Goal: Transaction & Acquisition: Download file/media

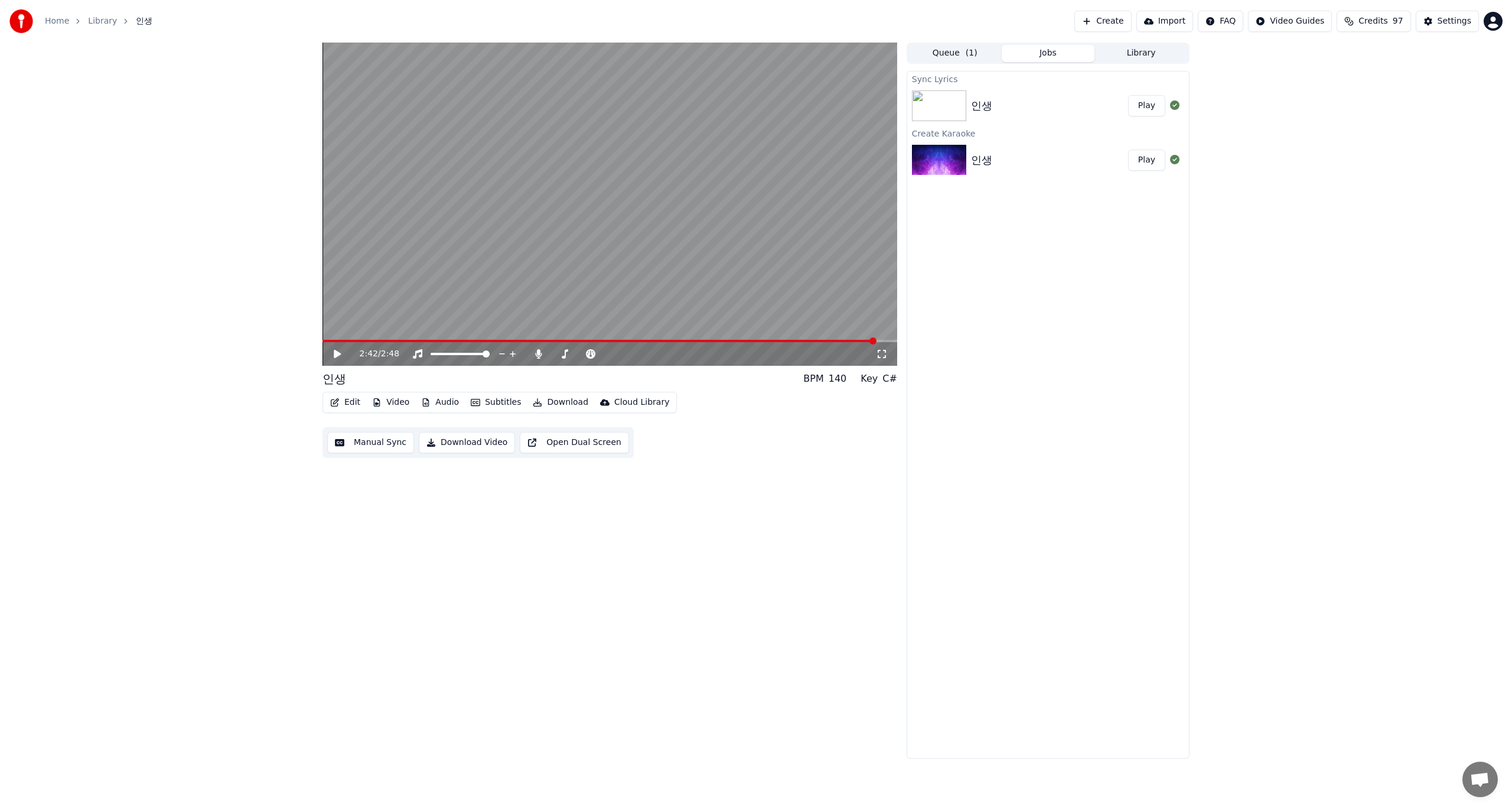
click at [335, 355] on icon at bounding box center [337, 353] width 7 height 8
click at [352, 338] on video at bounding box center [610, 204] width 575 height 323
click at [352, 342] on span at bounding box center [601, 341] width 556 height 3
click at [334, 355] on icon at bounding box center [345, 353] width 28 height 10
click at [338, 355] on icon at bounding box center [337, 354] width 6 height 7
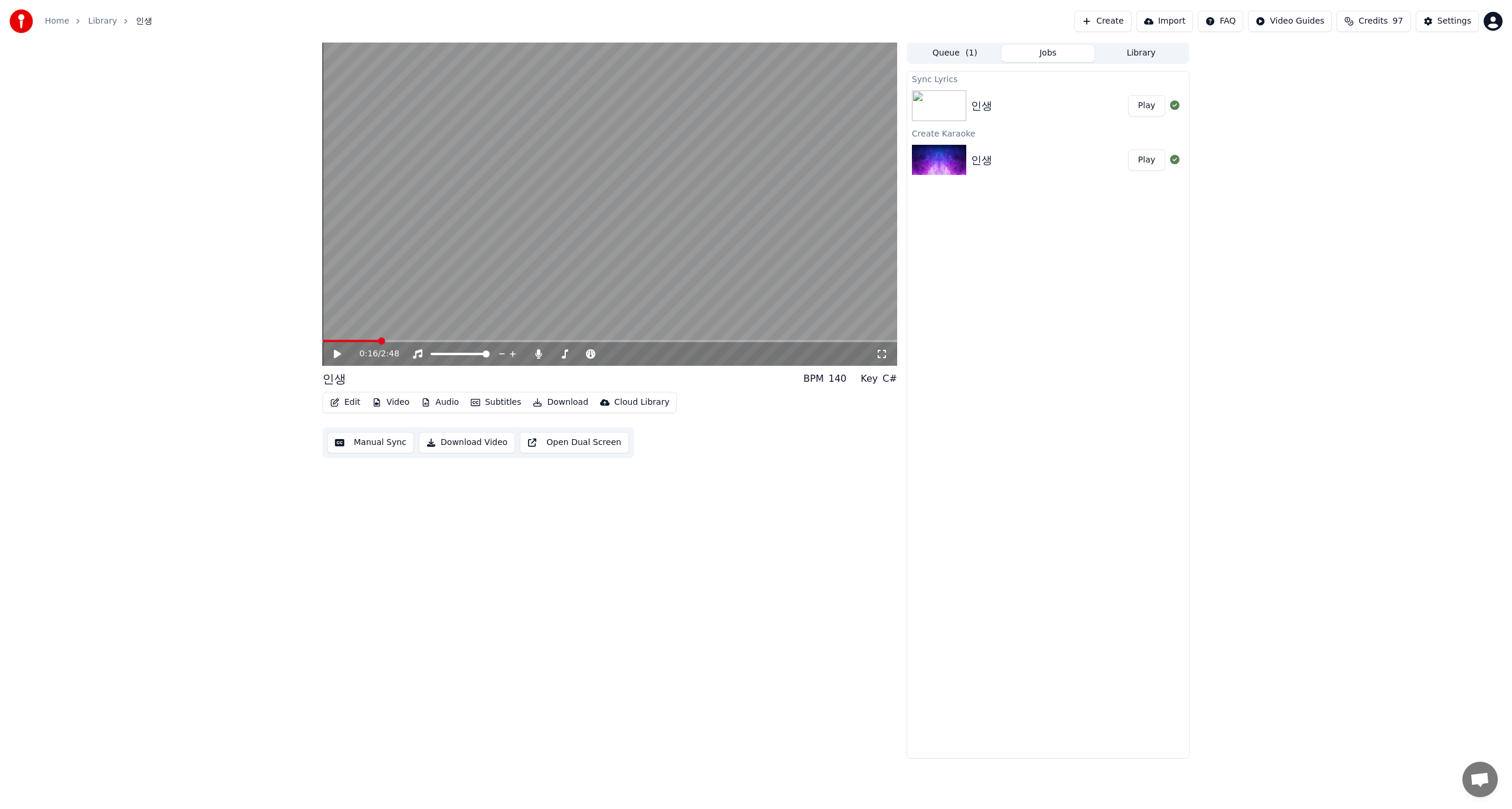
click at [552, 403] on button "Download" at bounding box center [560, 402] width 65 height 16
click at [555, 428] on div "Video [.mp4]" at bounding box center [569, 427] width 53 height 12
click at [340, 354] on icon at bounding box center [337, 353] width 7 height 8
click at [337, 352] on icon at bounding box center [345, 353] width 28 height 10
click at [949, 55] on button "Queue ( 1 )" at bounding box center [955, 53] width 93 height 17
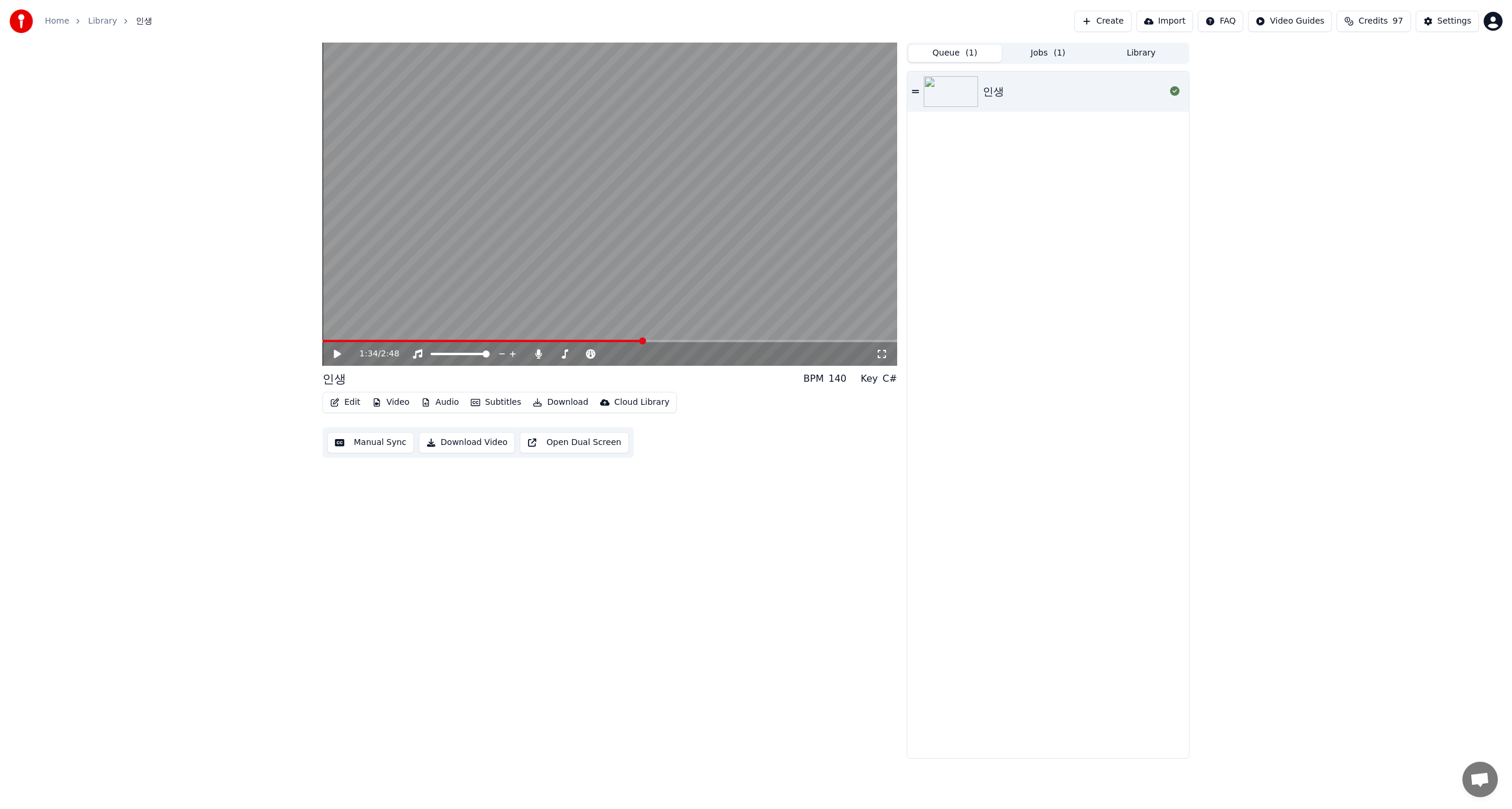
click at [956, 91] on img at bounding box center [951, 91] width 55 height 30
click at [395, 338] on video at bounding box center [610, 204] width 575 height 323
click at [404, 339] on video at bounding box center [610, 204] width 575 height 323
click at [417, 344] on span at bounding box center [413, 341] width 7 height 7
click at [336, 353] on icon at bounding box center [337, 354] width 6 height 7
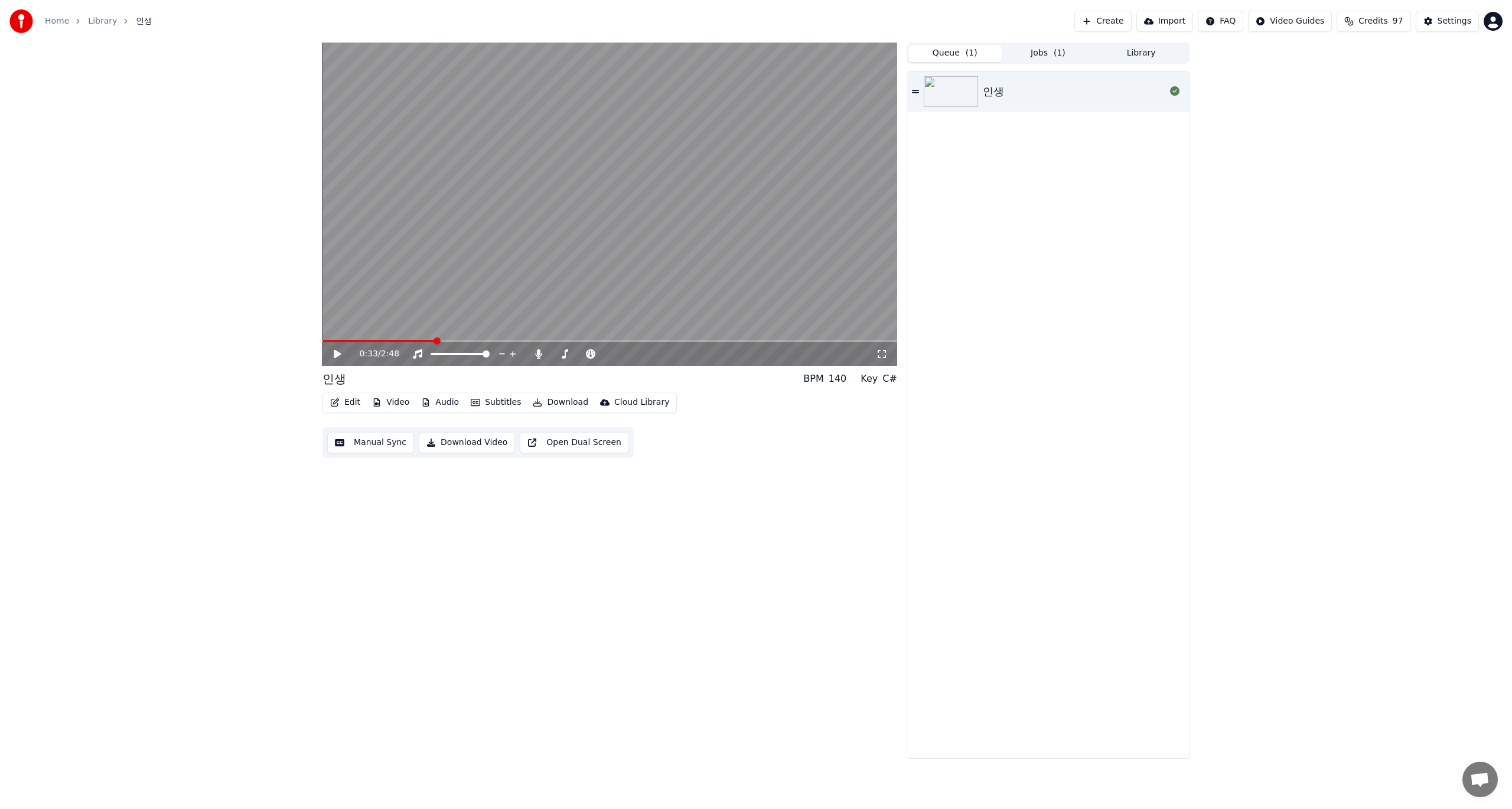
click at [1046, 54] on button "Jobs ( 1 )" at bounding box center [1048, 53] width 93 height 17
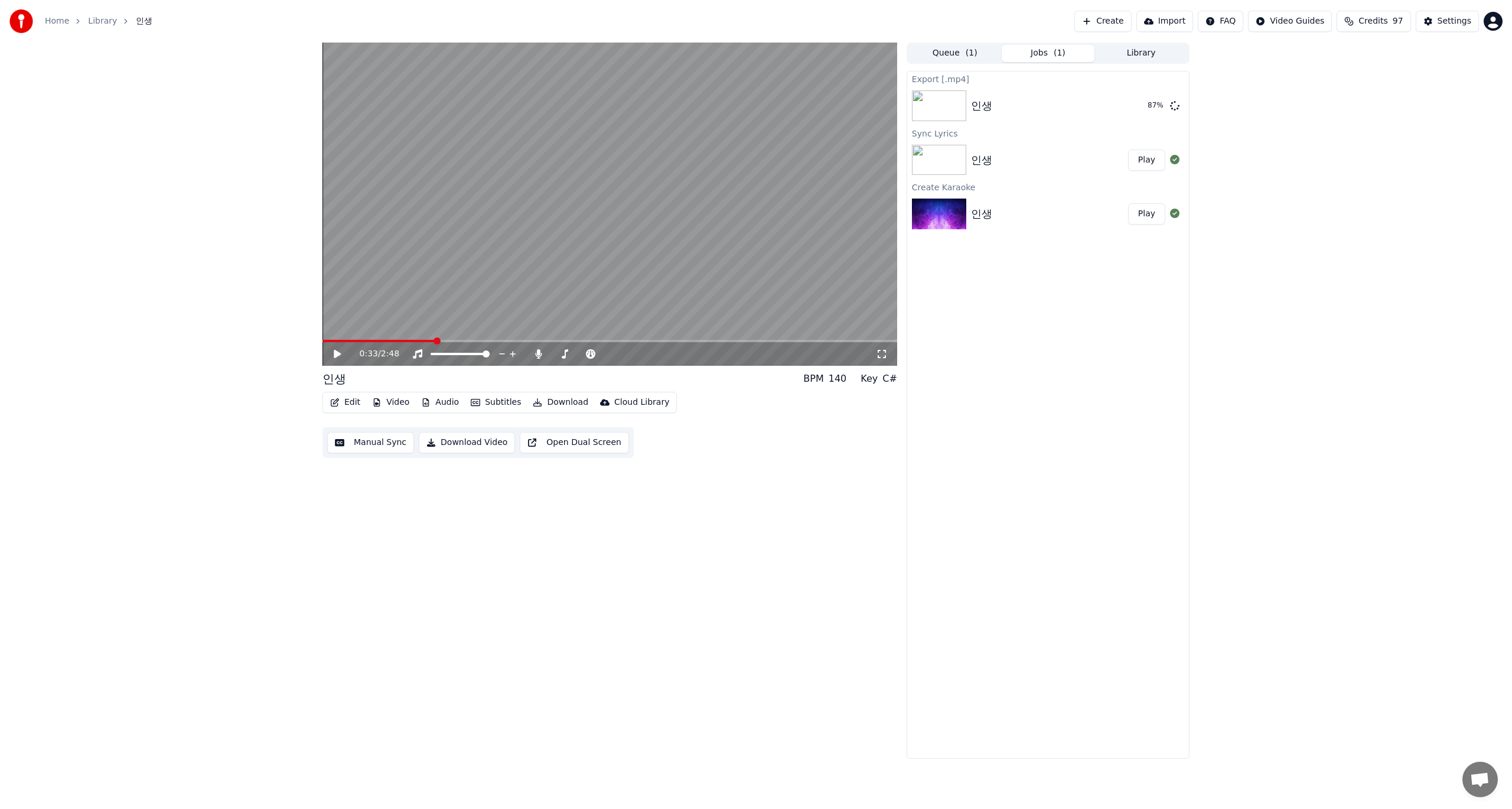
click at [1138, 55] on button "Library" at bounding box center [1142, 53] width 93 height 17
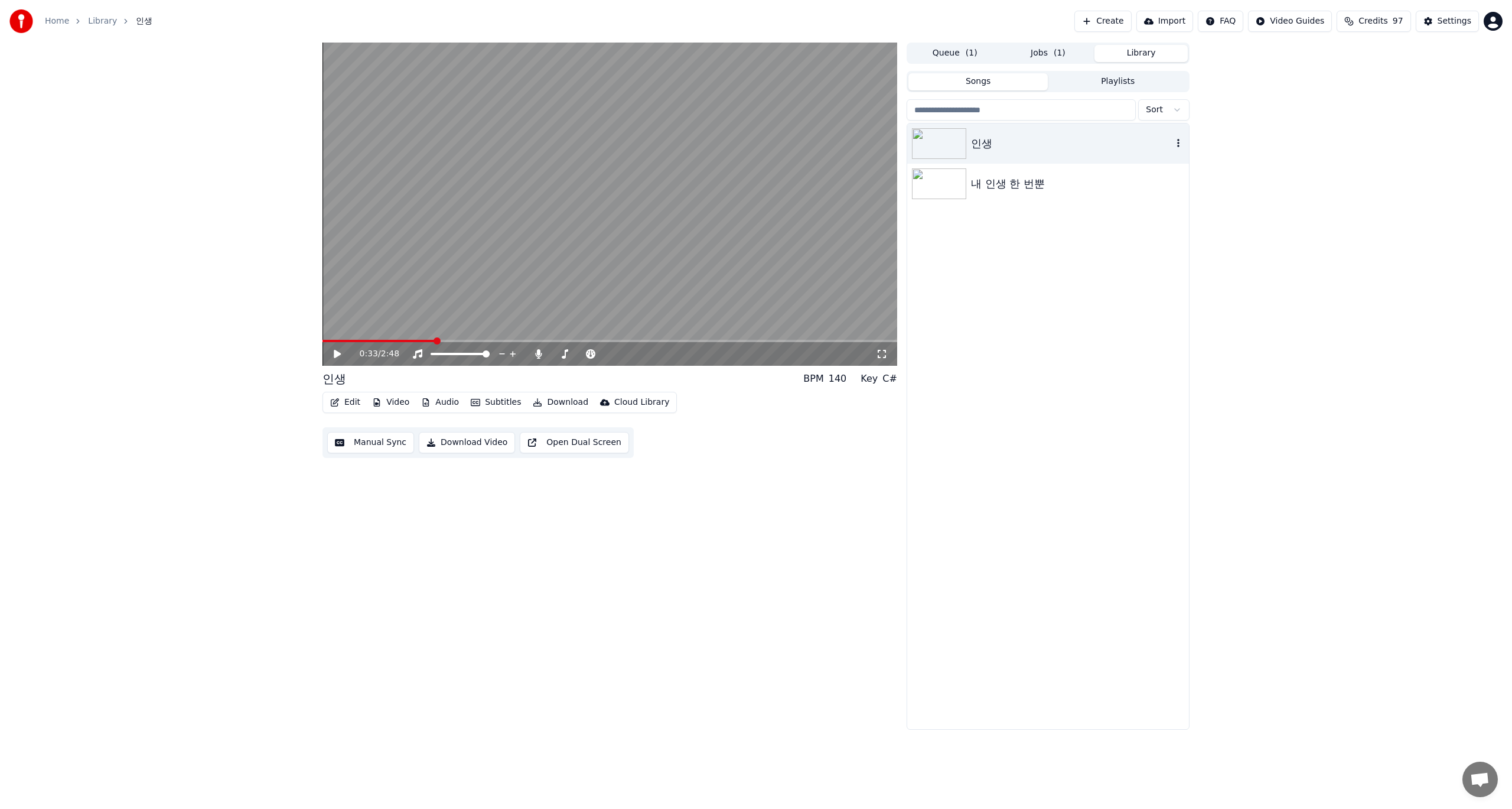
click at [1179, 144] on icon "button" at bounding box center [1178, 143] width 3 height 8
click at [1179, 187] on icon "button" at bounding box center [1178, 183] width 3 height 8
click at [1079, 283] on div "인생 내 인생 한 번뿐" at bounding box center [1048, 426] width 282 height 605
click at [1173, 109] on html "Home Library 인생 Create Import FAQ Video Guides Credits 97 Settings 0:33 / 2:48 …" at bounding box center [756, 404] width 1512 height 809
click at [1104, 334] on html "Home Library 인생 Create Import FAQ Video Guides Credits 97 Settings 0:33 / 2:48 …" at bounding box center [756, 404] width 1512 height 809
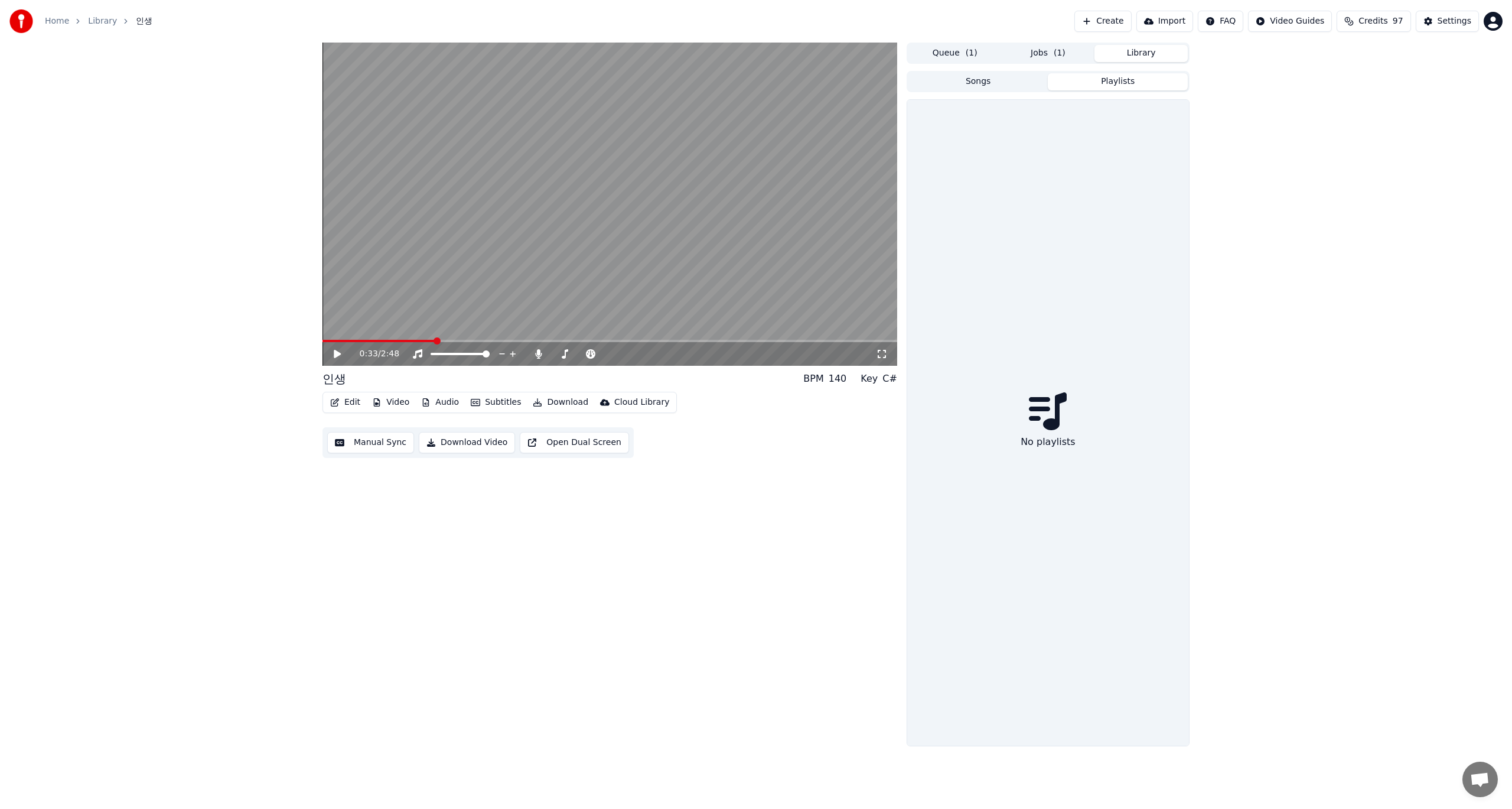
click at [1121, 78] on button "Playlists" at bounding box center [1118, 82] width 140 height 17
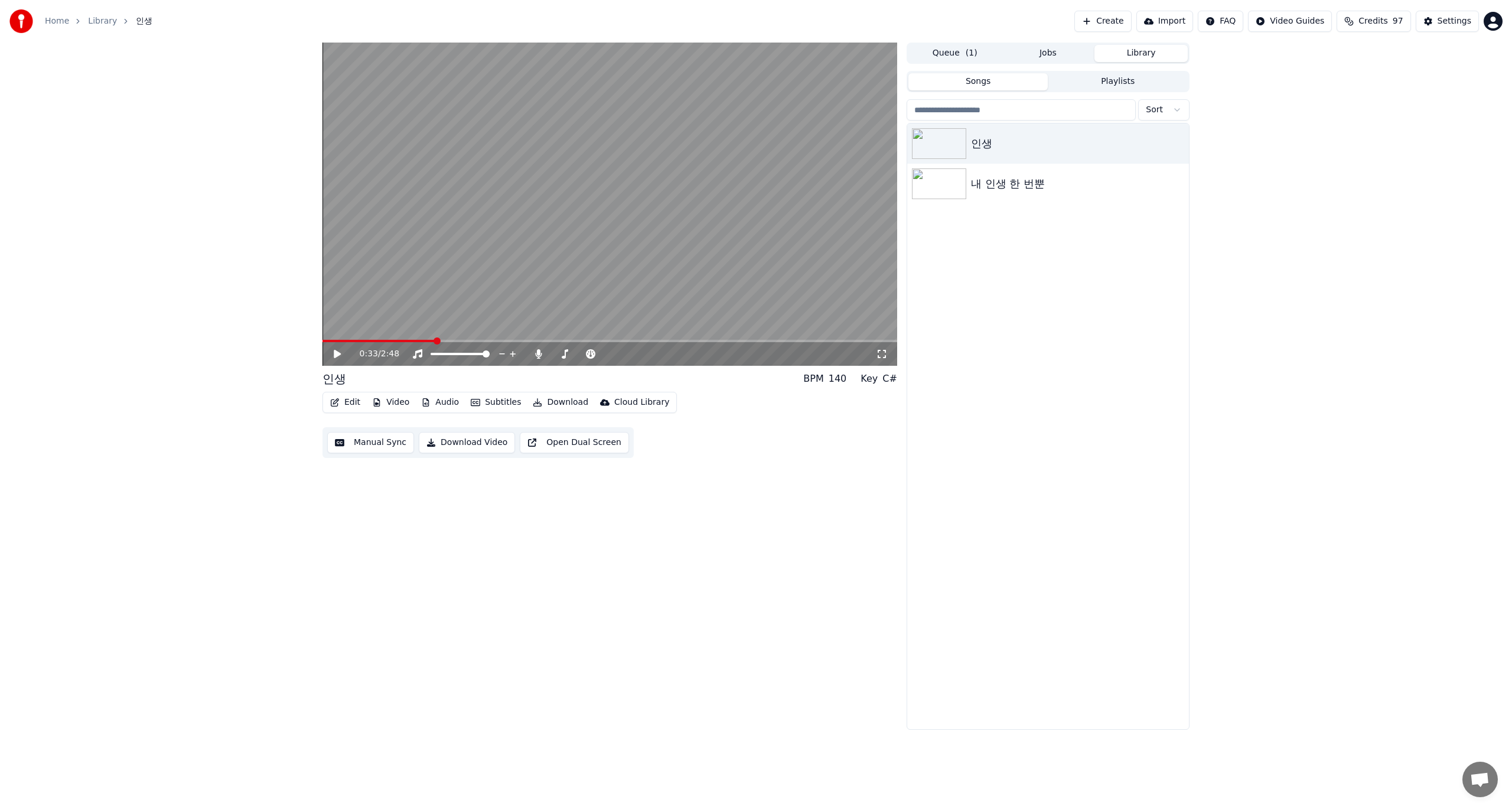
click at [975, 85] on button "Songs" at bounding box center [978, 82] width 140 height 17
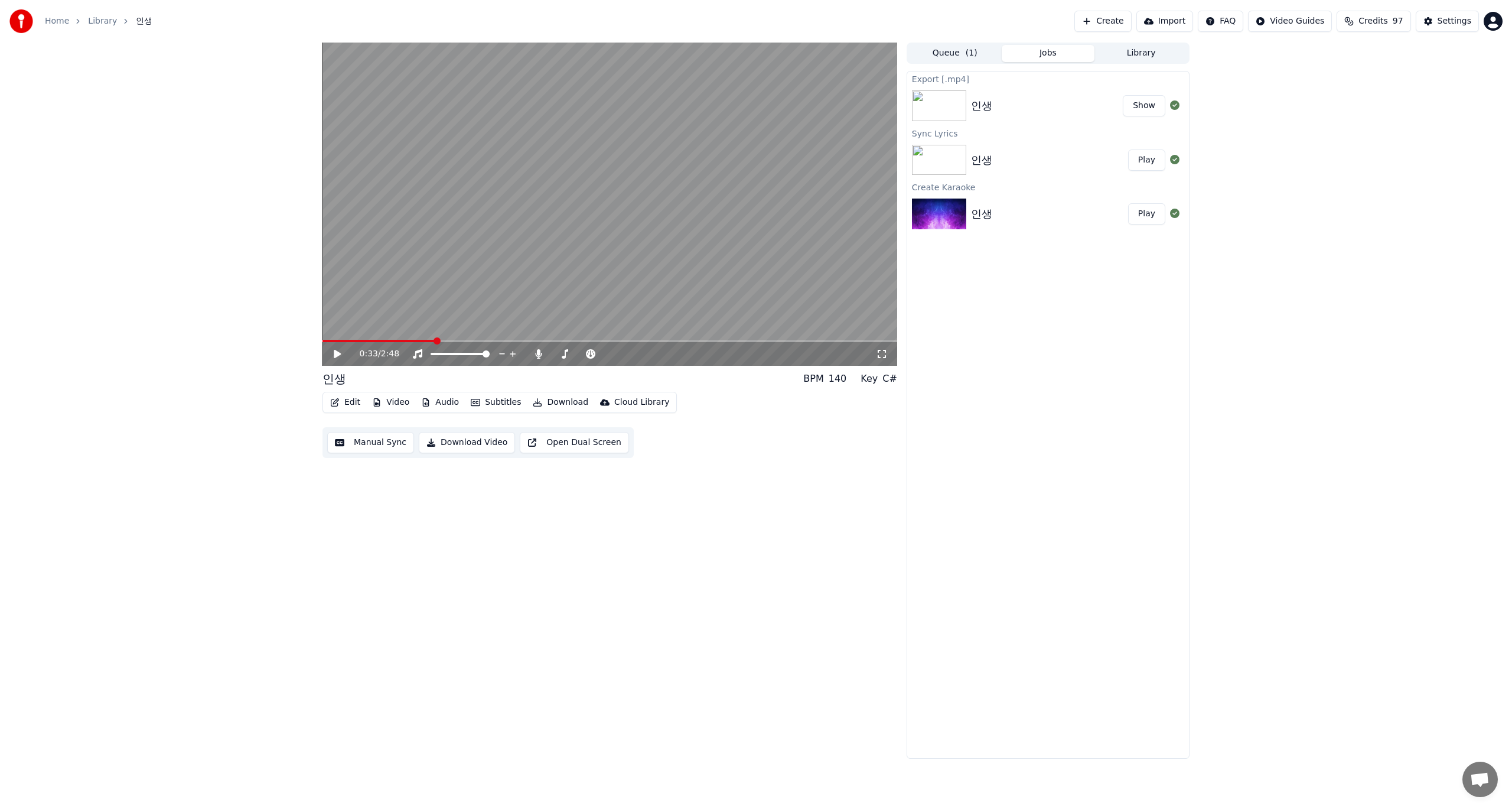
click at [1052, 54] on button "Jobs" at bounding box center [1048, 53] width 93 height 17
click at [1152, 108] on button "Show" at bounding box center [1143, 106] width 42 height 22
